Goal: Book appointment/travel/reservation

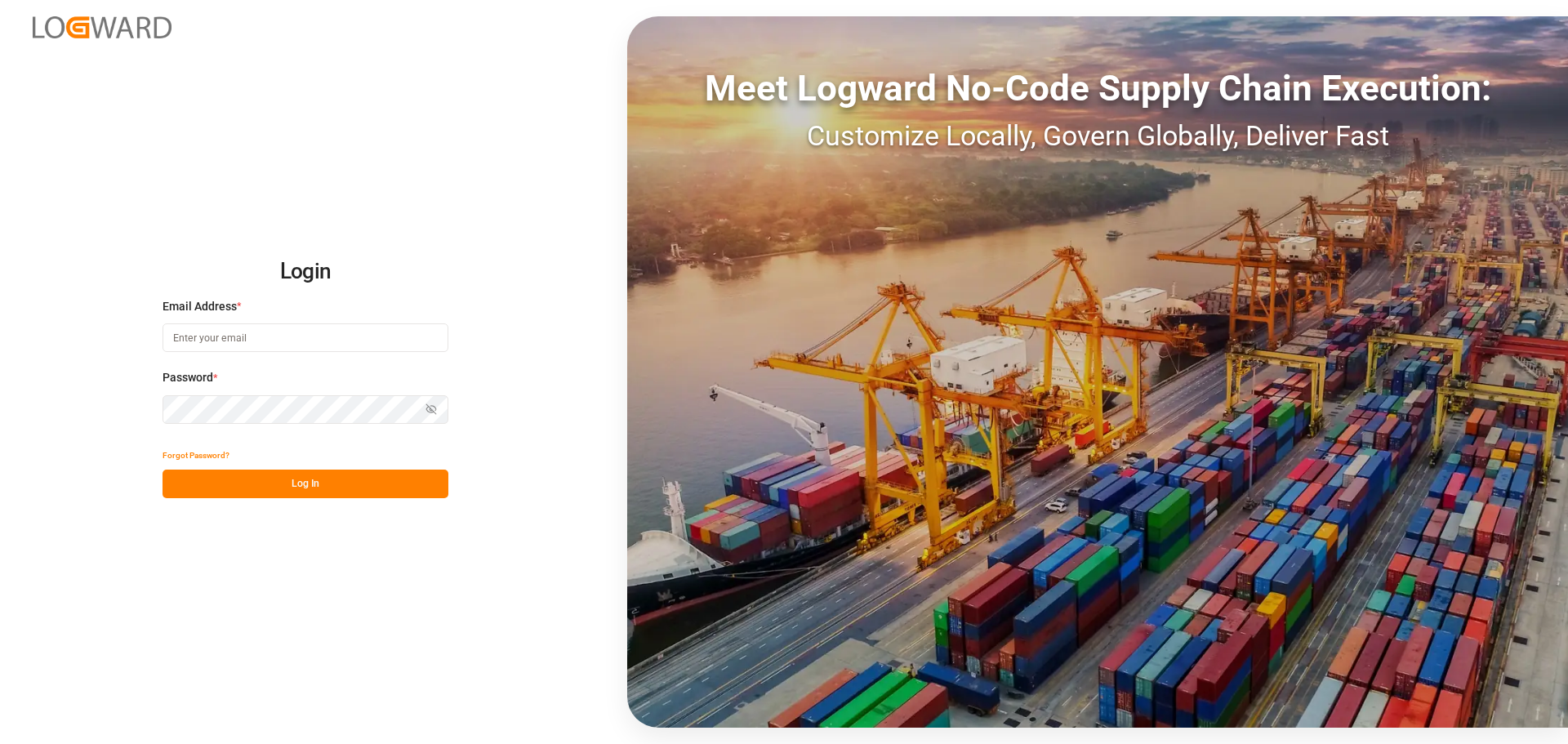
type input "[EMAIL_ADDRESS][PERSON_NAME][DOMAIN_NAME]"
click at [310, 479] on button "Log In" at bounding box center [306, 483] width 286 height 28
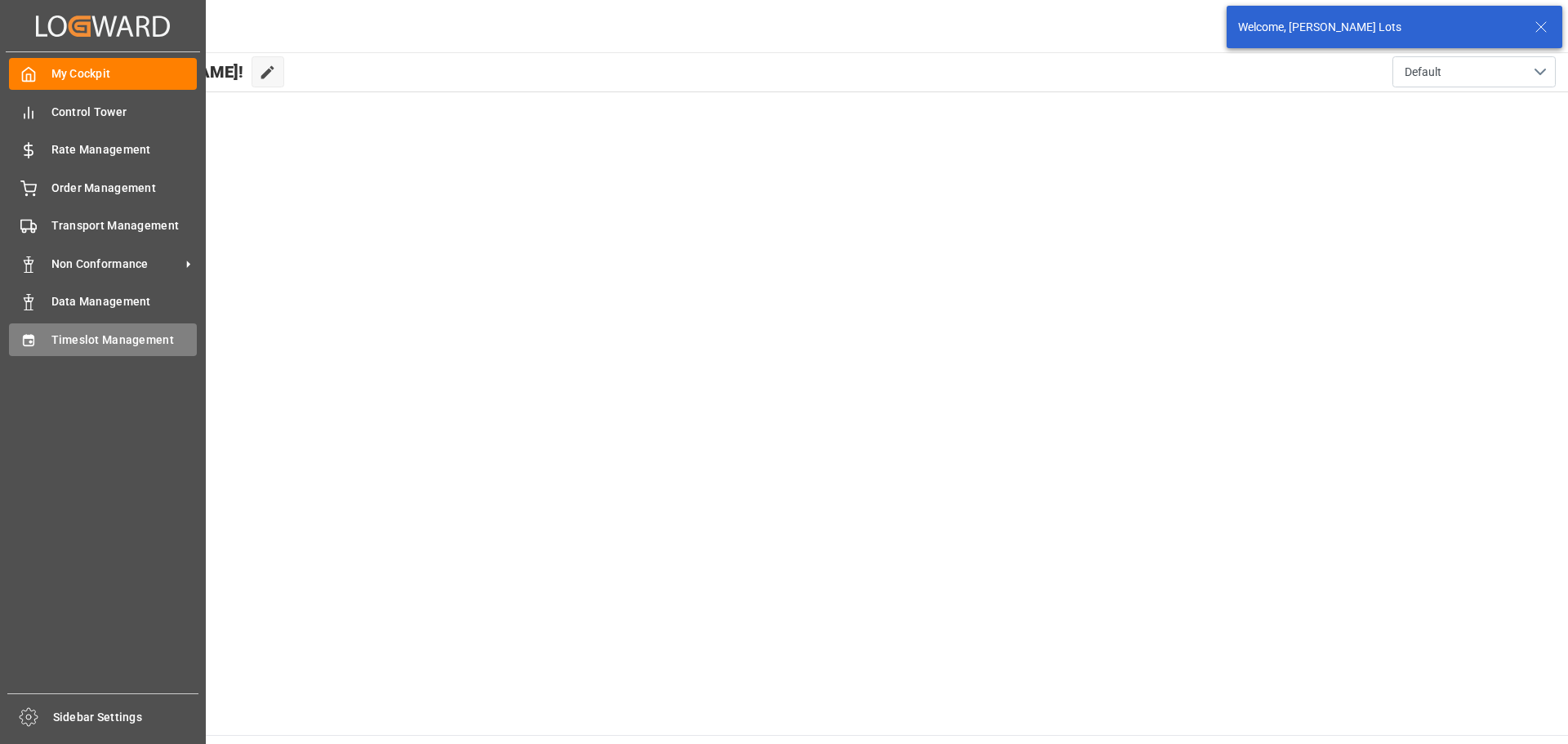
click at [84, 334] on span "Timeslot Management" at bounding box center [124, 340] width 146 height 17
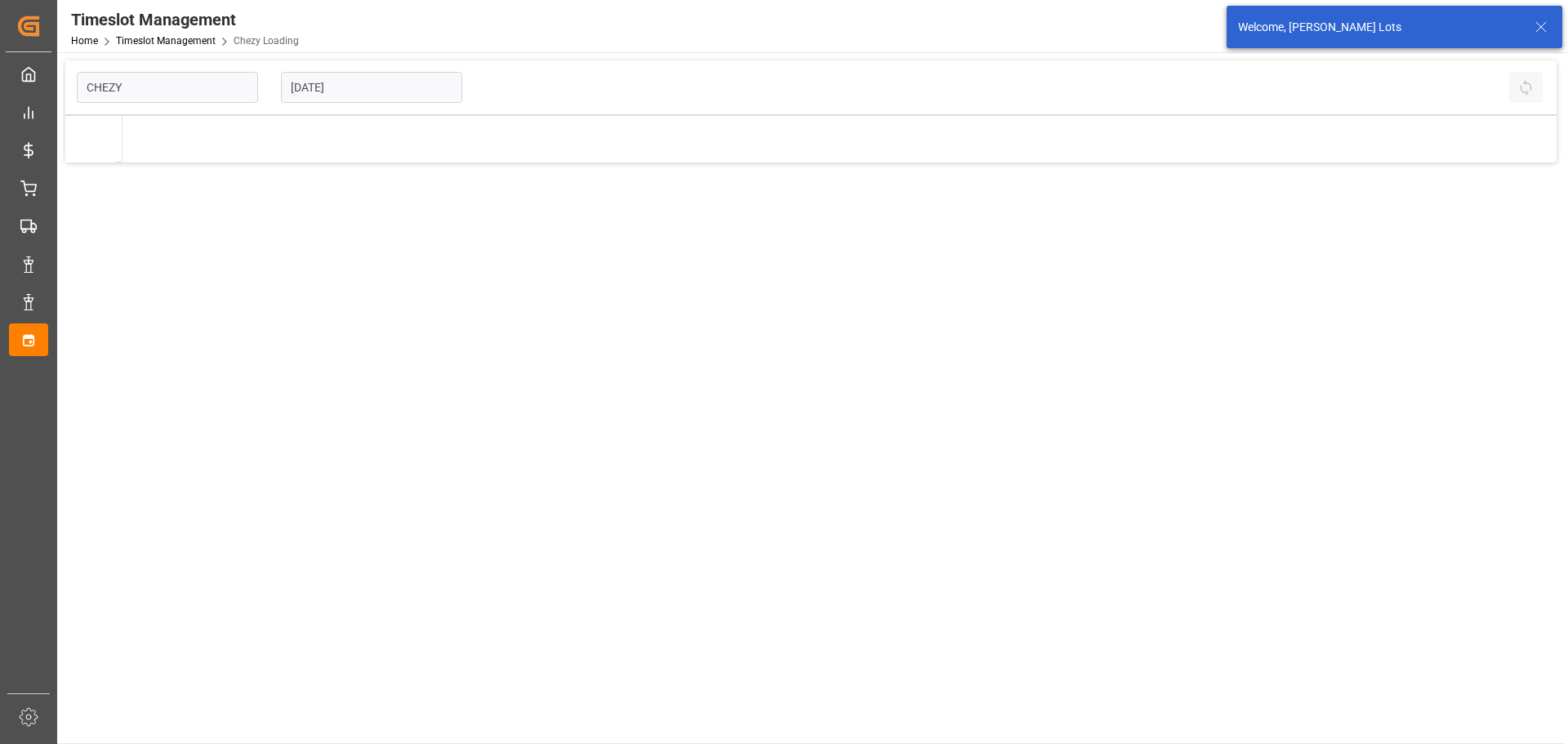
type input "Chezy Loading"
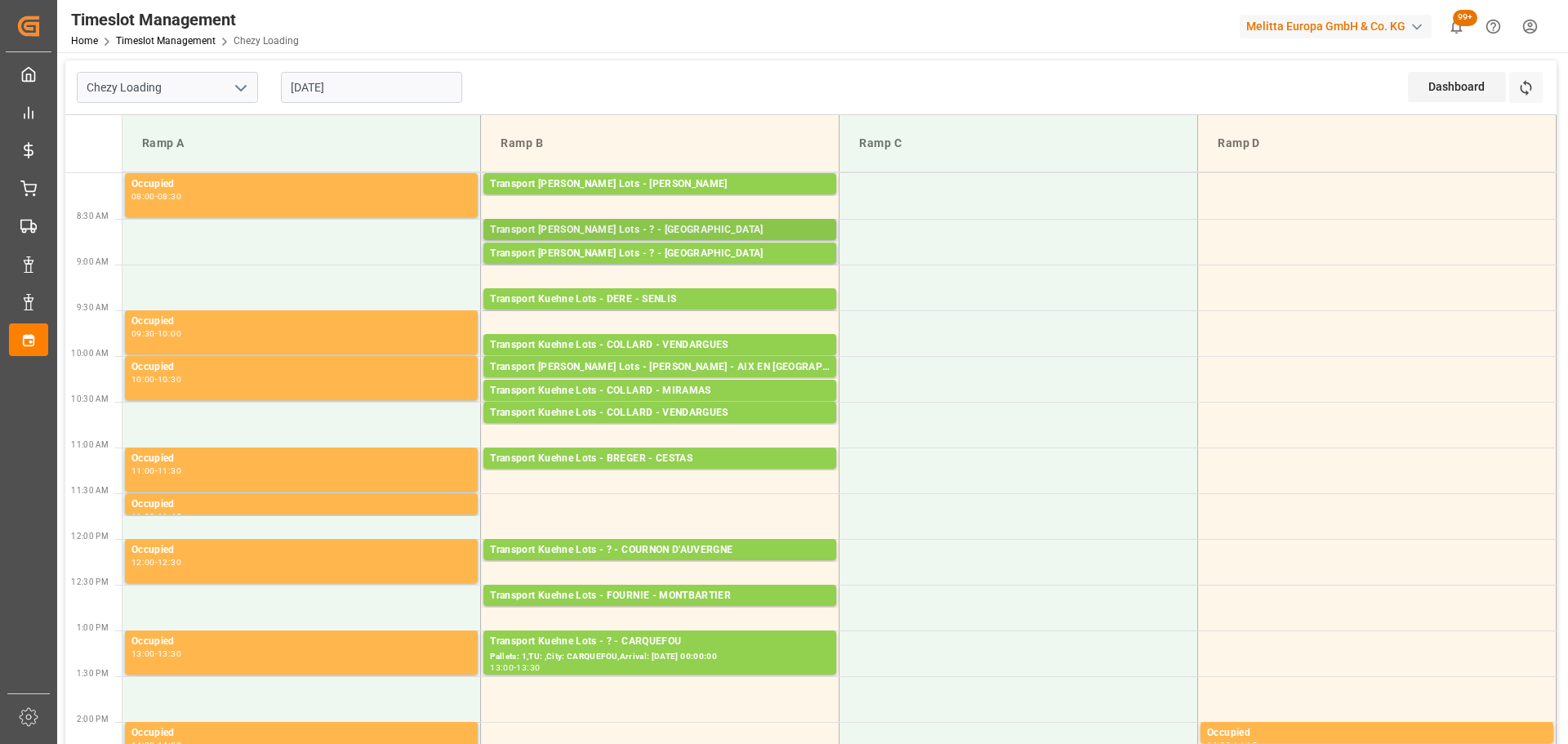
click at [672, 226] on div "Transport [PERSON_NAME] Lots - ? - [GEOGRAPHIC_DATA]" at bounding box center [659, 230] width 339 height 16
click at [709, 255] on div "Transport [PERSON_NAME] Lots - ? - [GEOGRAPHIC_DATA]" at bounding box center [659, 253] width 339 height 16
